Goal: Task Accomplishment & Management: Manage account settings

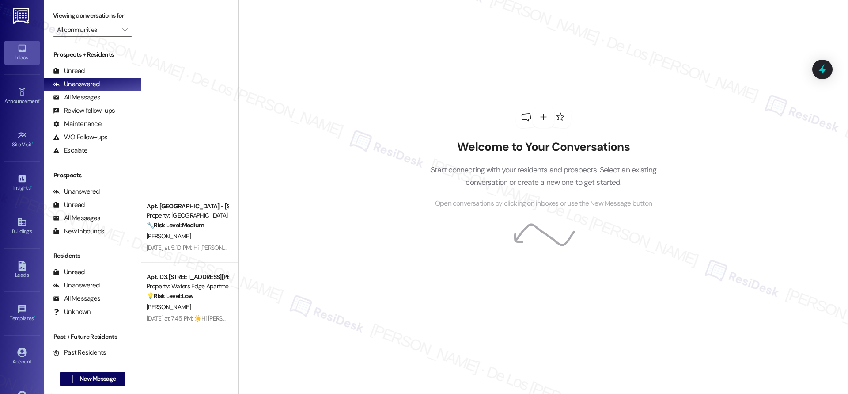
scroll to position [658, 0]
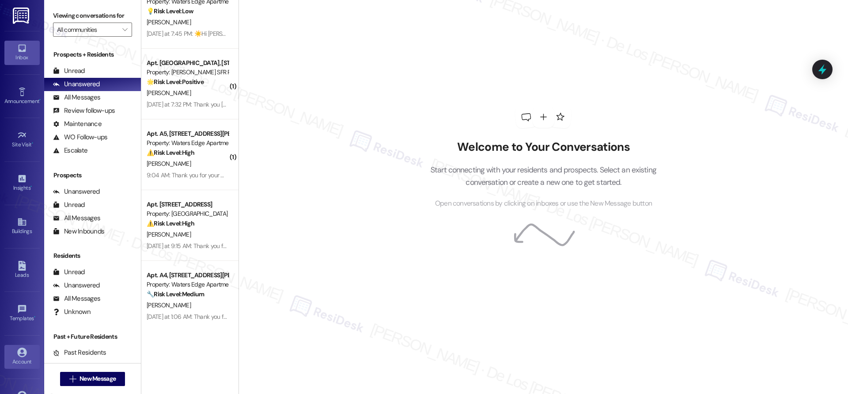
click at [19, 347] on icon at bounding box center [21, 351] width 9 height 9
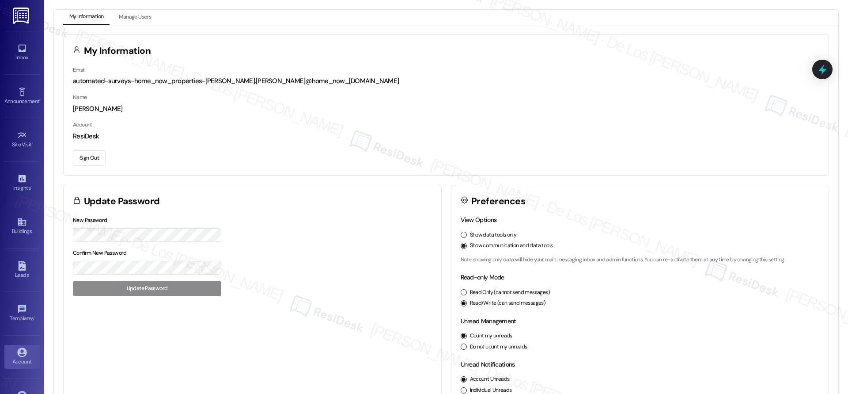
click at [88, 158] on button "Sign Out" at bounding box center [89, 157] width 33 height 15
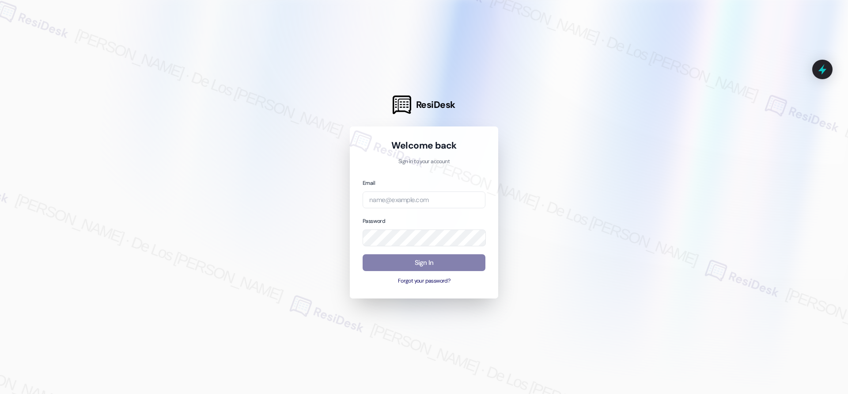
drag, startPoint x: 760, startPoint y: 86, endPoint x: 749, endPoint y: 94, distance: 13.7
click at [759, 87] on div at bounding box center [424, 197] width 848 height 394
click at [436, 201] on input "email" at bounding box center [424, 199] width 123 height 17
paste input "automated-surveys-res_prop-[PERSON_NAME].[PERSON_NAME]@res_[DOMAIN_NAME]"
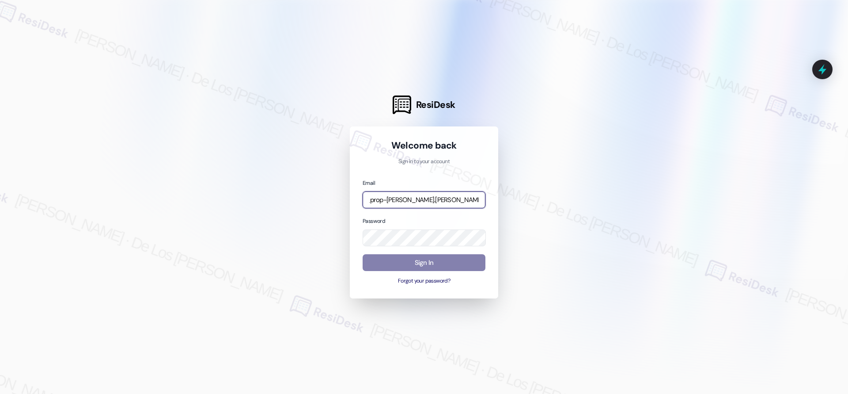
type input "automated-surveys-res_prop-[PERSON_NAME].[PERSON_NAME]@res_[DOMAIN_NAME]"
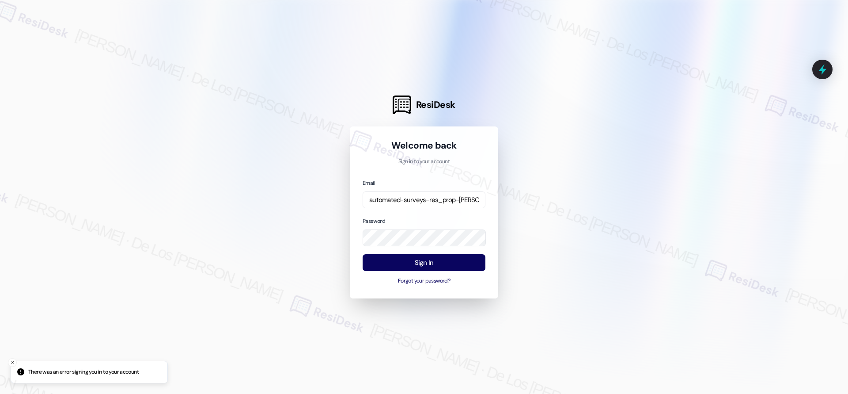
click at [785, 115] on div at bounding box center [424, 197] width 848 height 394
click at [612, 191] on div at bounding box center [424, 197] width 848 height 394
click at [442, 260] on button "Sign In" at bounding box center [424, 262] width 123 height 17
